Goal: Download file/media

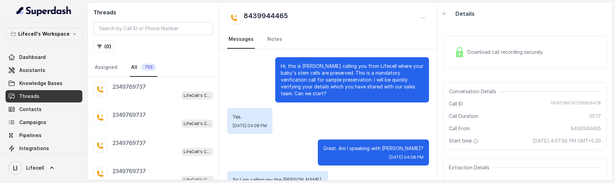
scroll to position [1348, 0]
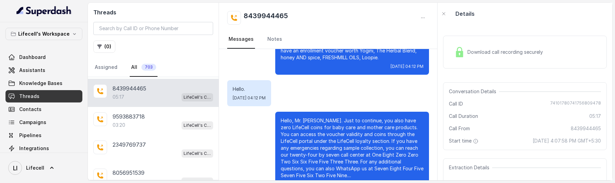
click at [474, 61] on div "Download call recording securely" at bounding box center [525, 52] width 164 height 33
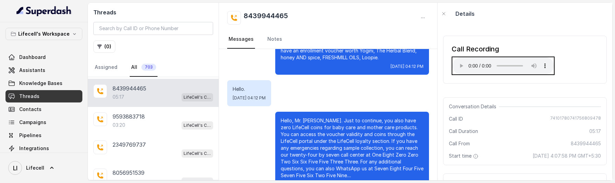
click at [570, 66] on div "Call Recording Your browser does not support the audio element." at bounding box center [525, 60] width 164 height 48
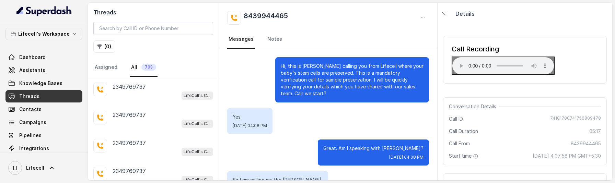
scroll to position [1348, 0]
